Goal: Find specific page/section

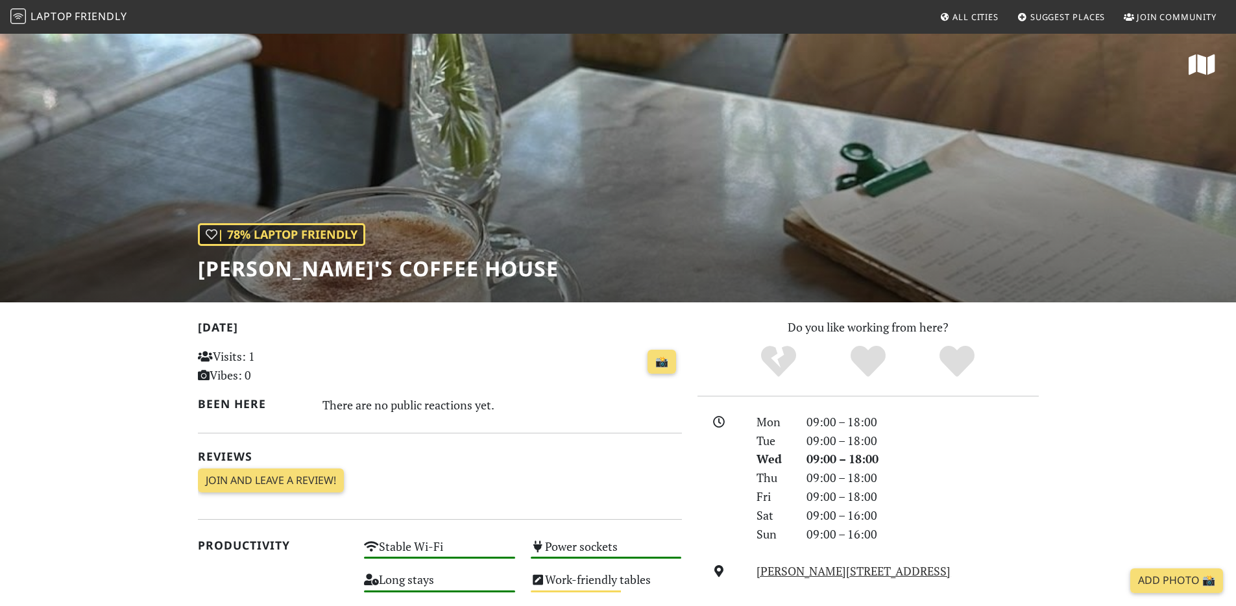
click at [97, 17] on span "Friendly" at bounding box center [101, 16] width 52 height 14
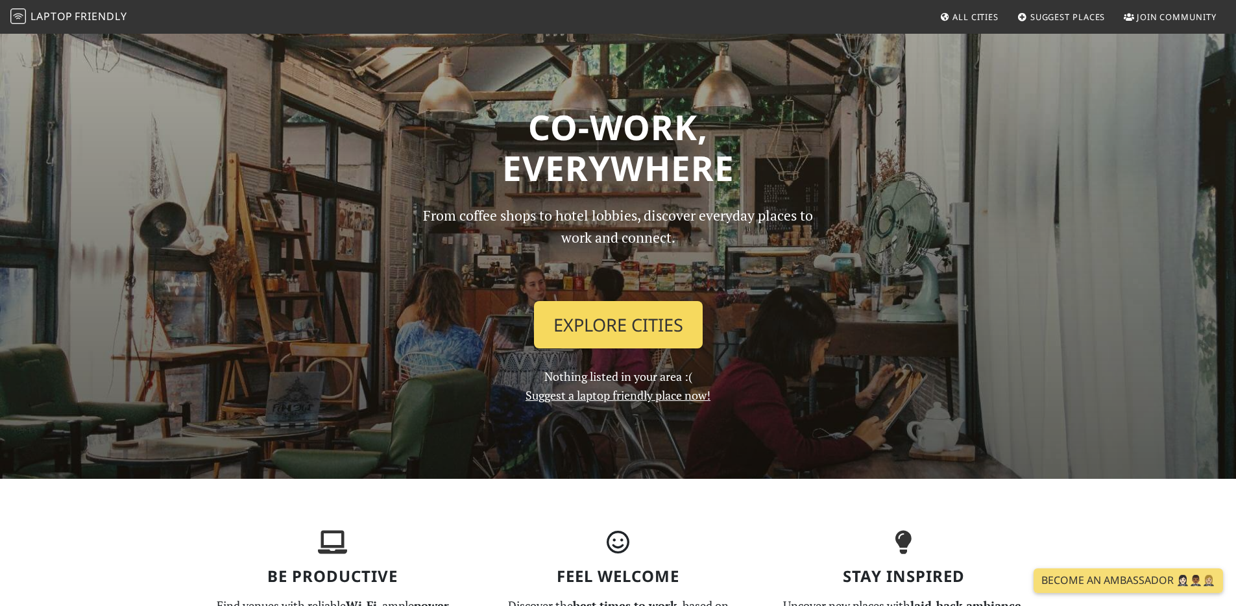
click at [642, 318] on link "Explore Cities" at bounding box center [618, 325] width 169 height 48
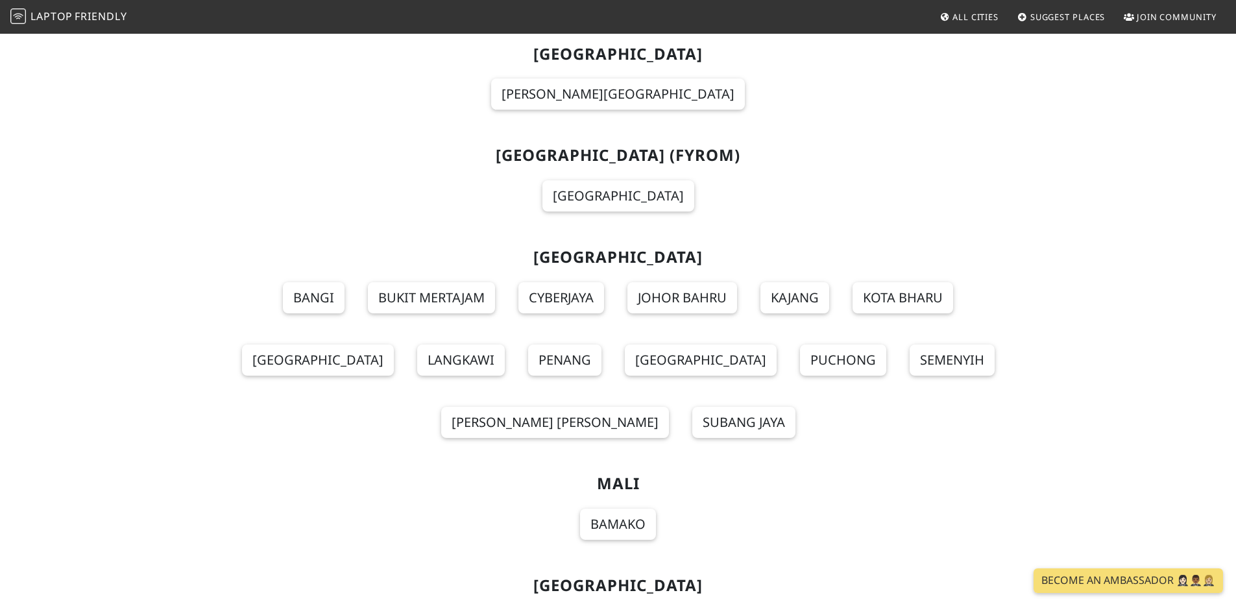
scroll to position [8731, 0]
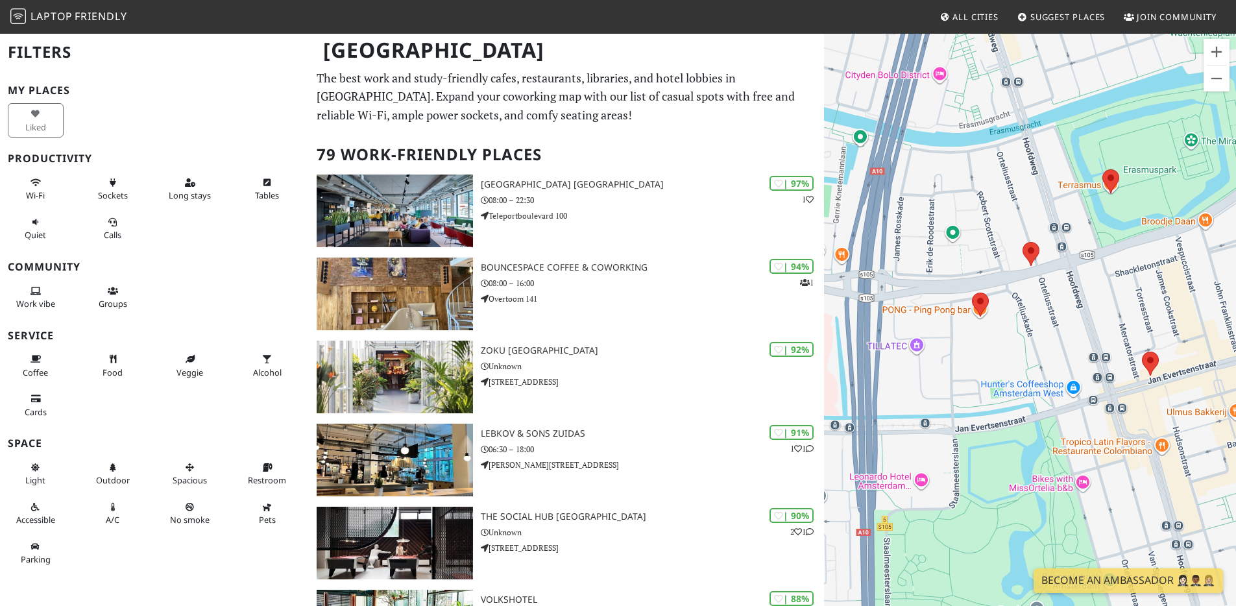
drag, startPoint x: 986, startPoint y: 264, endPoint x: 1058, endPoint y: 156, distance: 129.8
click at [1058, 156] on div "Druk op de pijltoetsen om te navigeren." at bounding box center [1030, 335] width 412 height 606
click at [972, 293] on area at bounding box center [972, 293] width 0 height 0
click at [1023, 242] on area at bounding box center [1023, 242] width 0 height 0
click at [1027, 225] on link "Fox & Solo" at bounding box center [1034, 230] width 38 height 10
